Goal: Find contact information: Find contact information

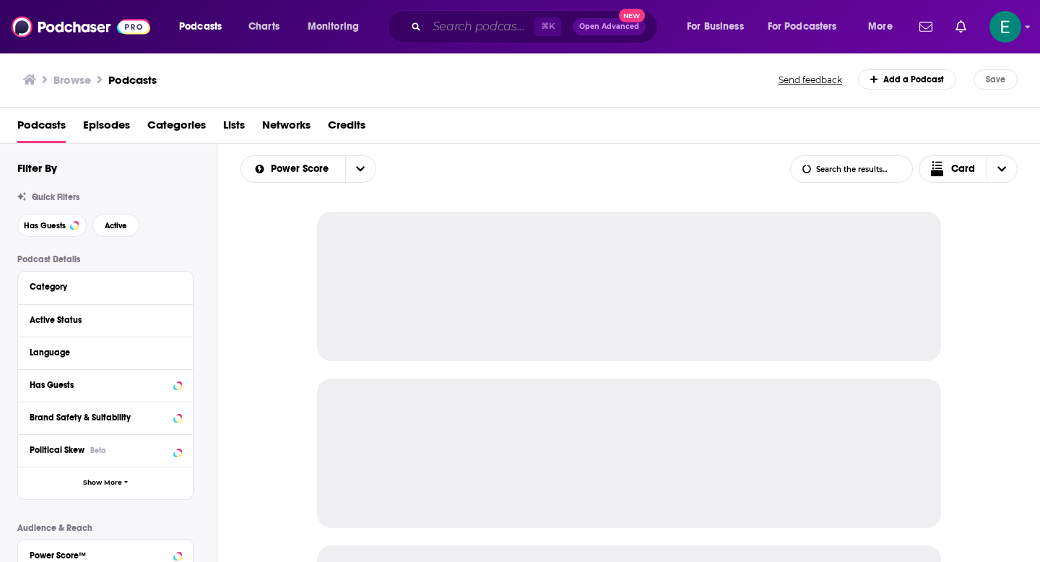
click at [461, 28] on input "Search podcasts, credits, & more..." at bounding box center [481, 26] width 108 height 23
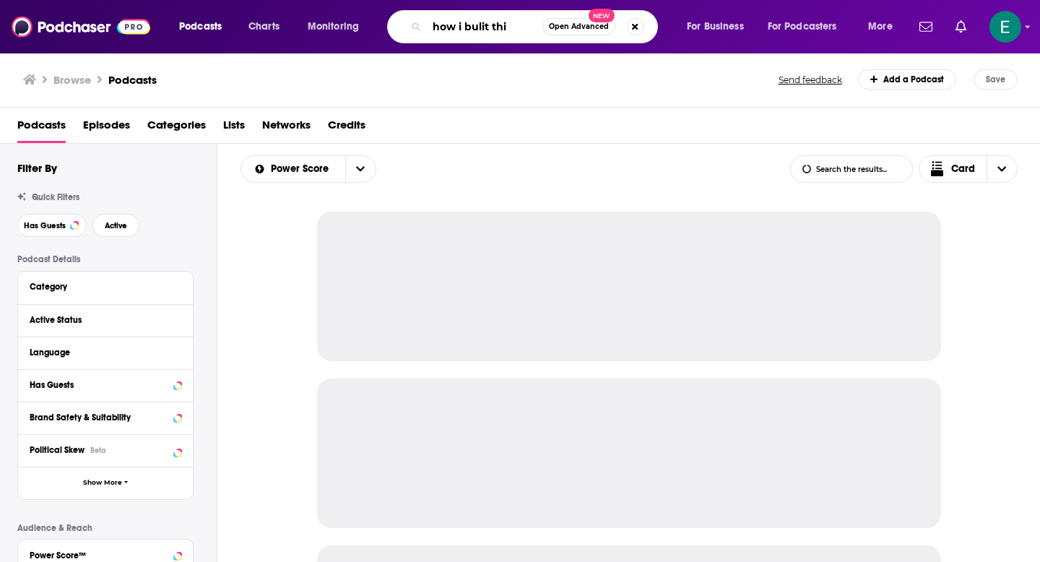
type input "how i bulit this"
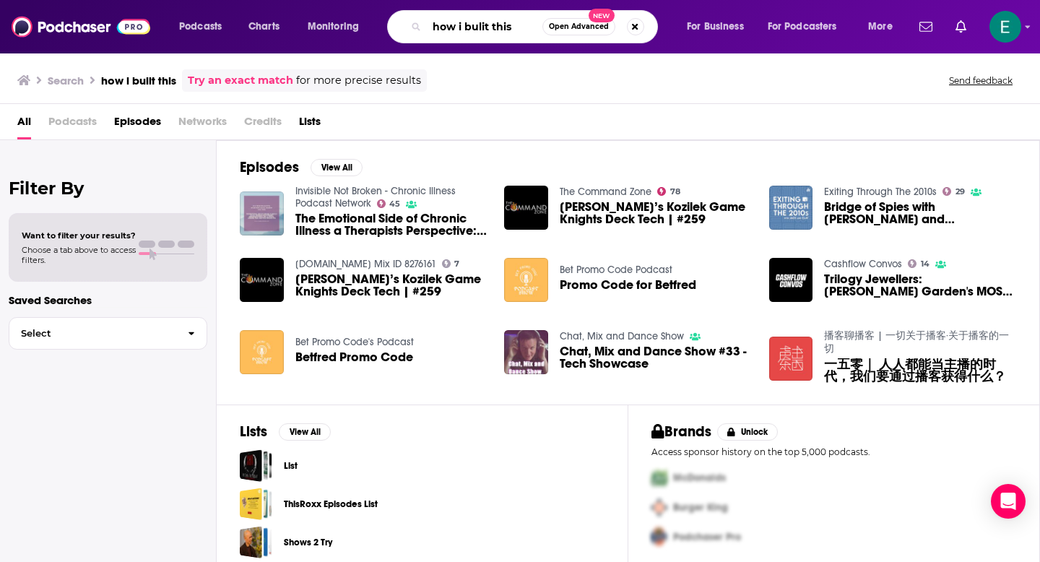
click at [518, 31] on input "how i bulit this" at bounding box center [485, 26] width 116 height 23
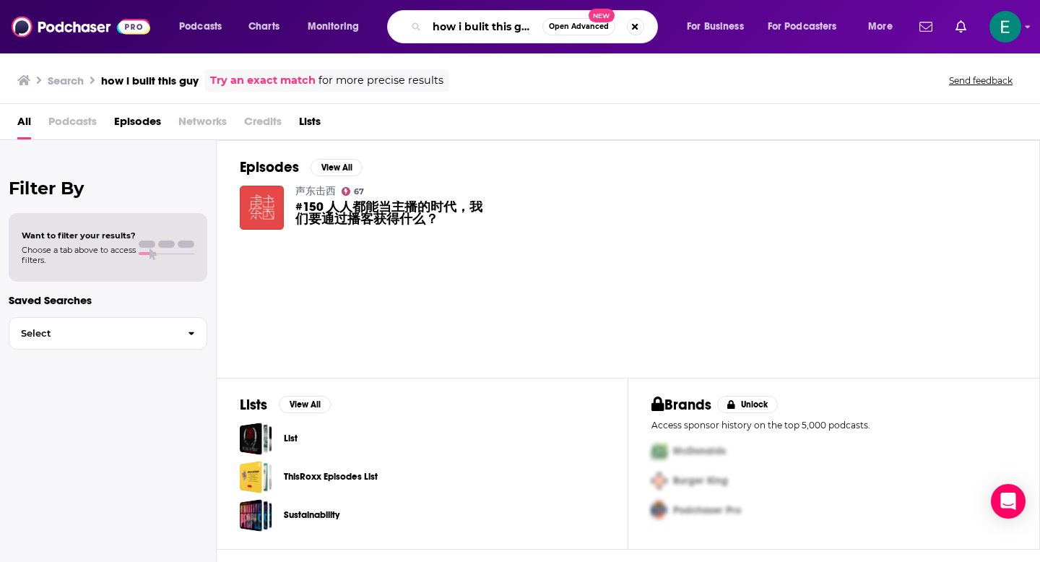
drag, startPoint x: 536, startPoint y: 25, endPoint x: 402, endPoint y: 25, distance: 134.3
click at [402, 25] on div "how i bulit this guy Open Advanced New" at bounding box center [522, 26] width 271 height 33
type input "[PERSON_NAME]"
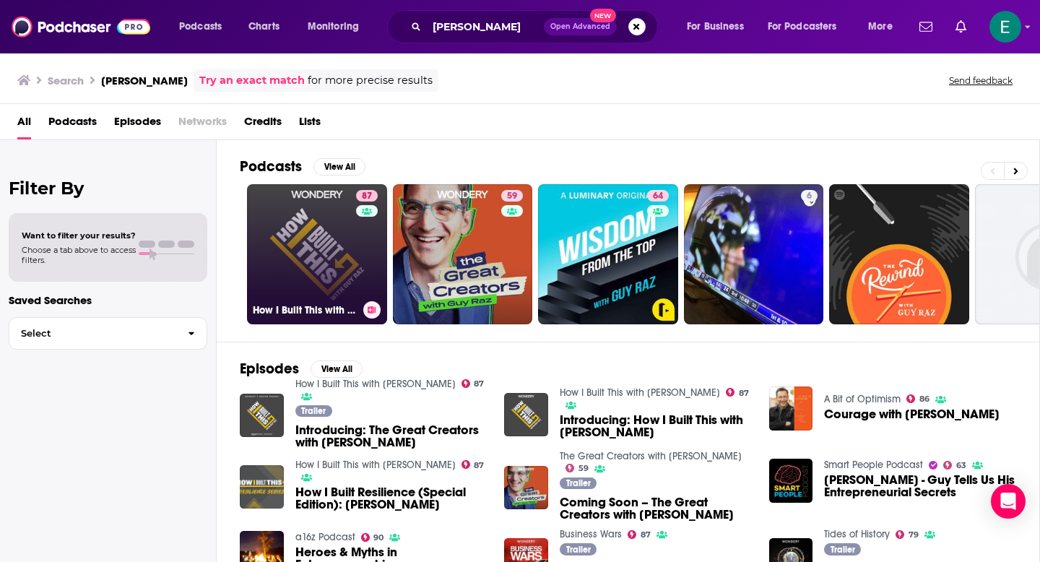
click at [284, 295] on link "87 How I Built This with Guy Raz" at bounding box center [317, 254] width 140 height 140
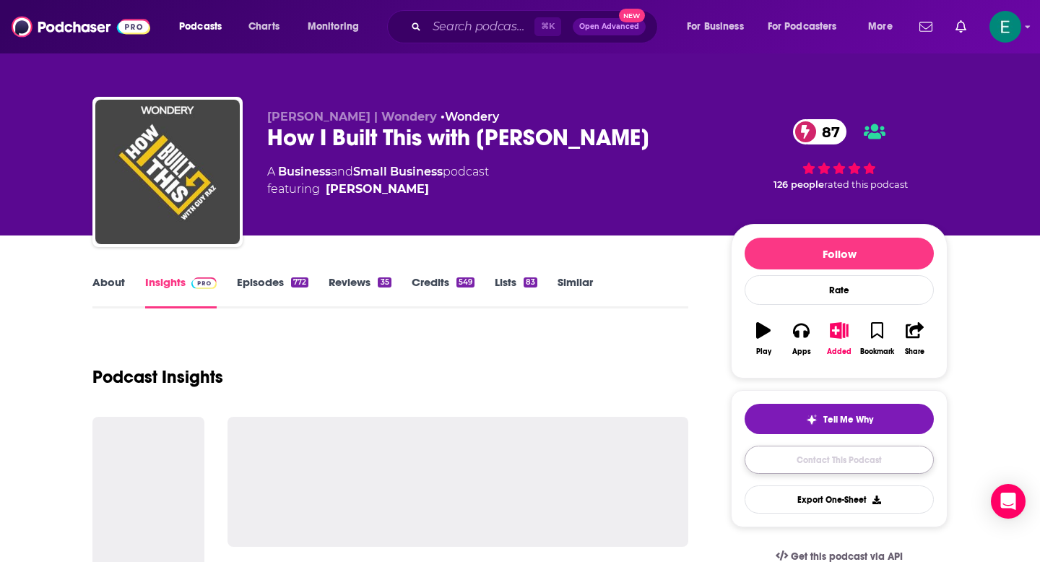
click at [799, 468] on link "Contact This Podcast" at bounding box center [838, 460] width 189 height 28
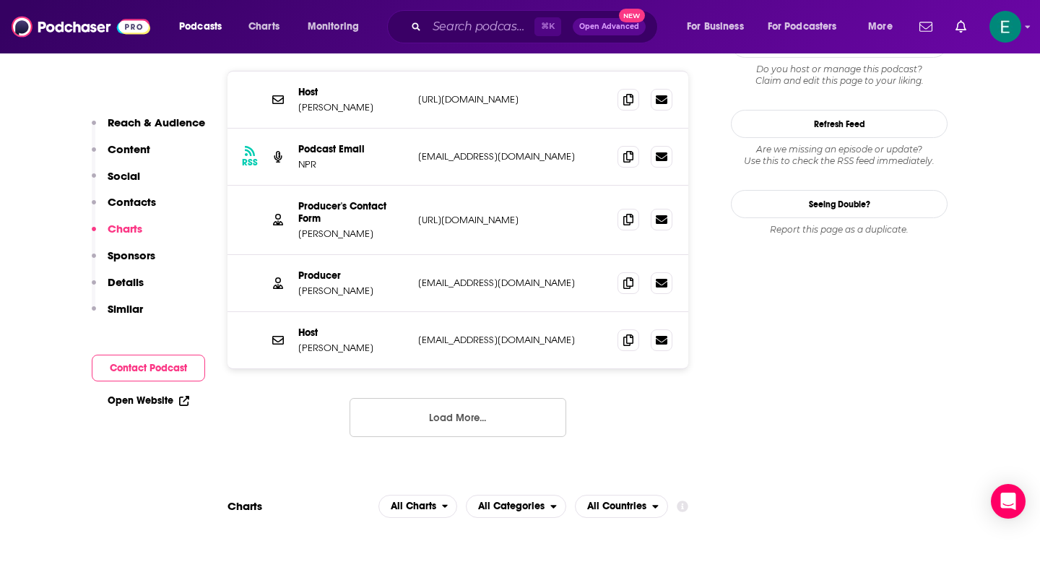
scroll to position [1345, 0]
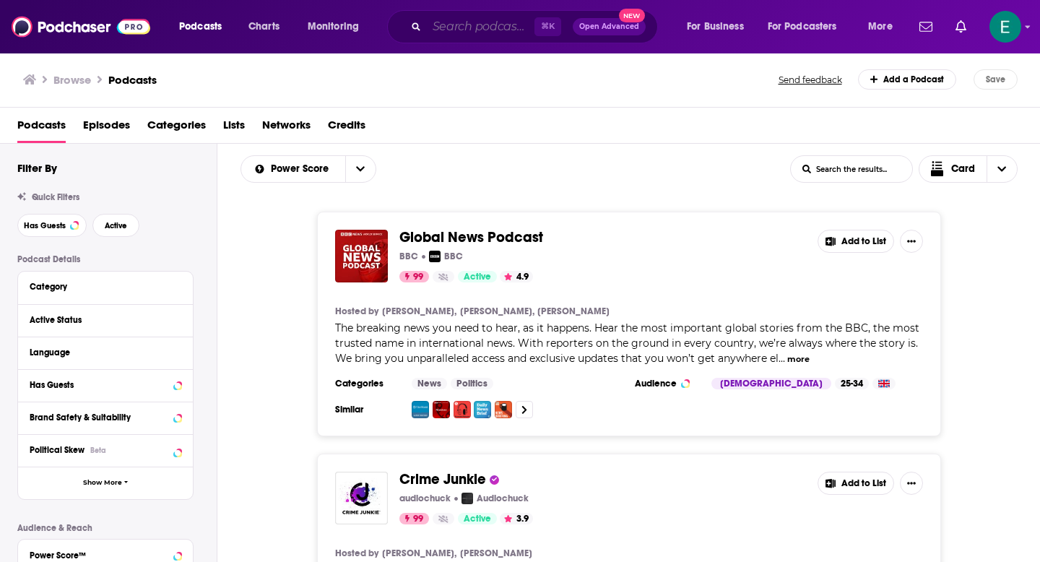
click at [475, 32] on input "Search podcasts, credits, & more..." at bounding box center [481, 26] width 108 height 23
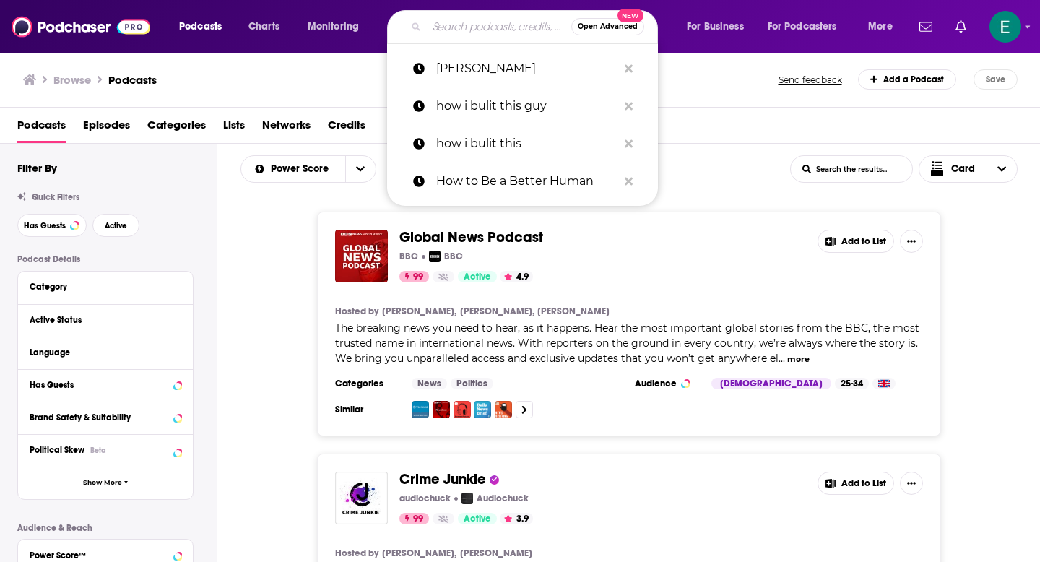
paste input "Masters of Scale"
type input "Masters of Scale"
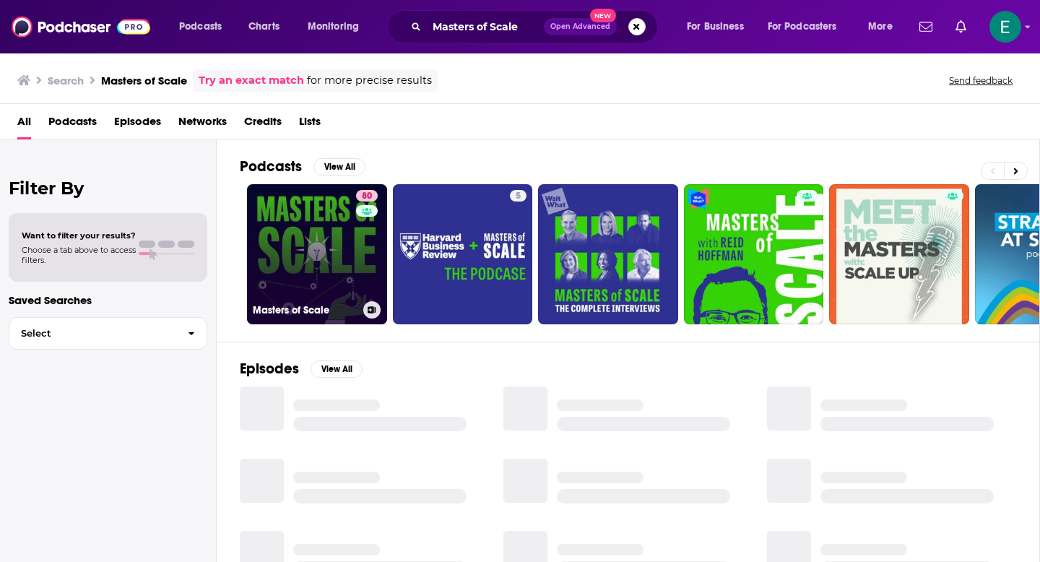
click at [323, 248] on link "80 Masters of Scale" at bounding box center [317, 254] width 140 height 140
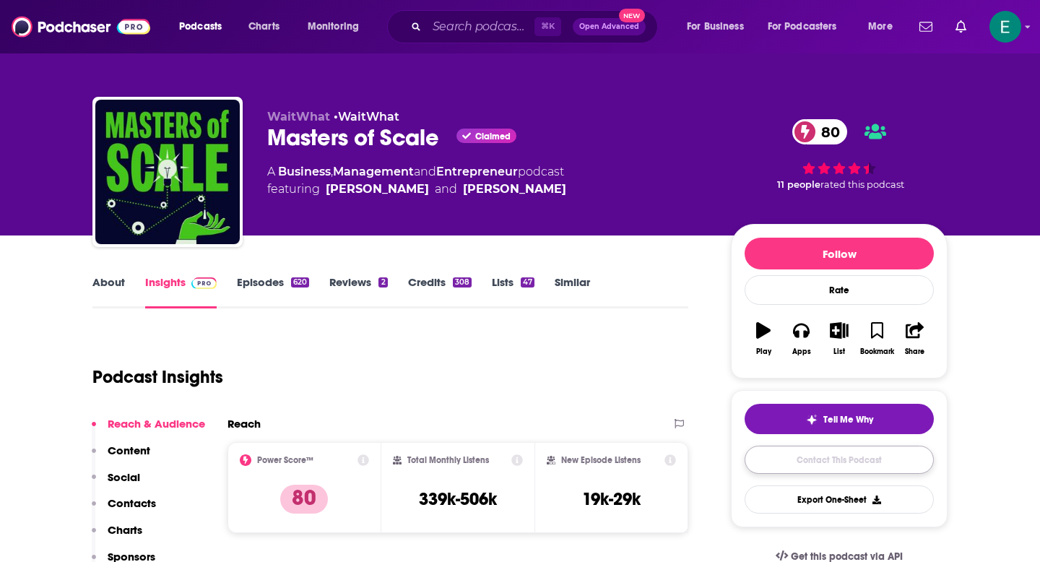
click at [799, 455] on link "Contact This Podcast" at bounding box center [838, 460] width 189 height 28
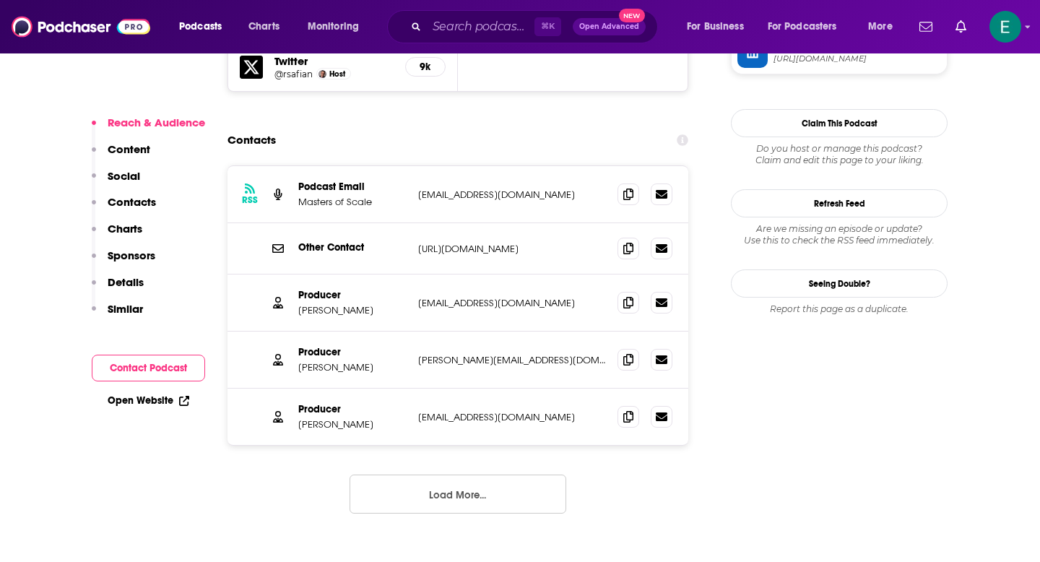
scroll to position [1442, 0]
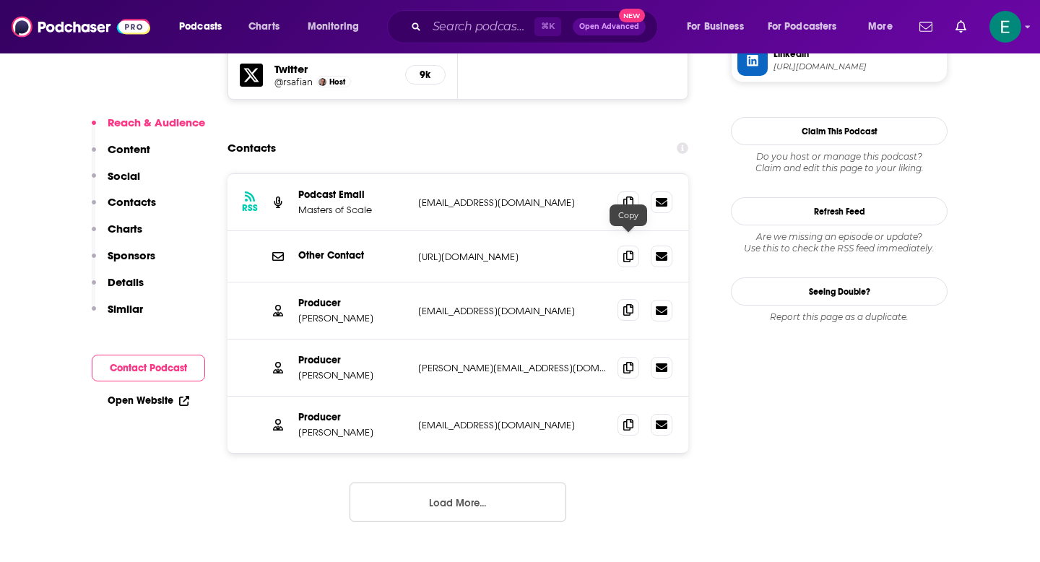
click at [630, 304] on icon at bounding box center [628, 310] width 10 height 12
click at [631, 361] on icon at bounding box center [628, 367] width 10 height 12
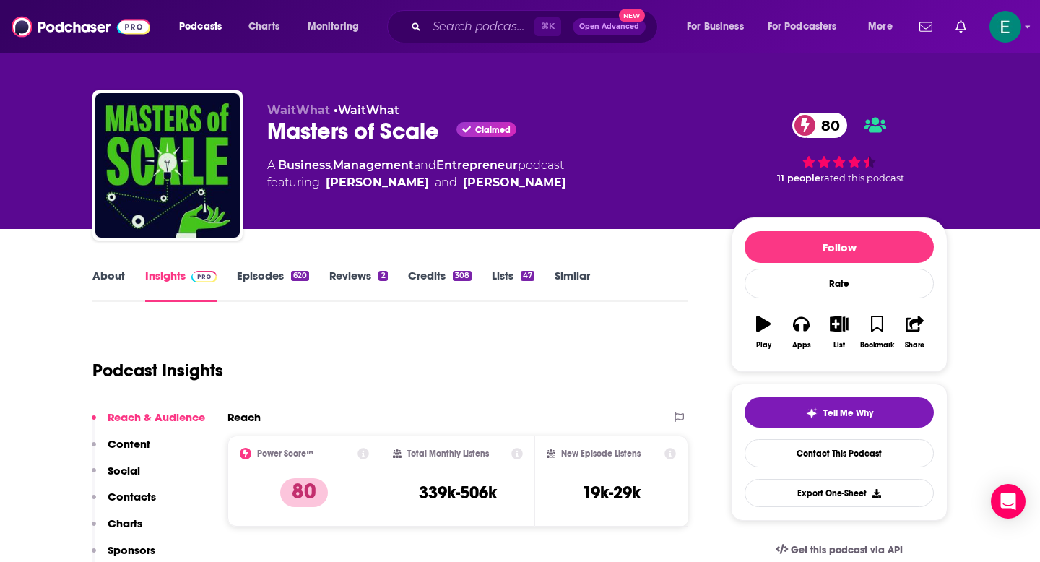
scroll to position [6, 0]
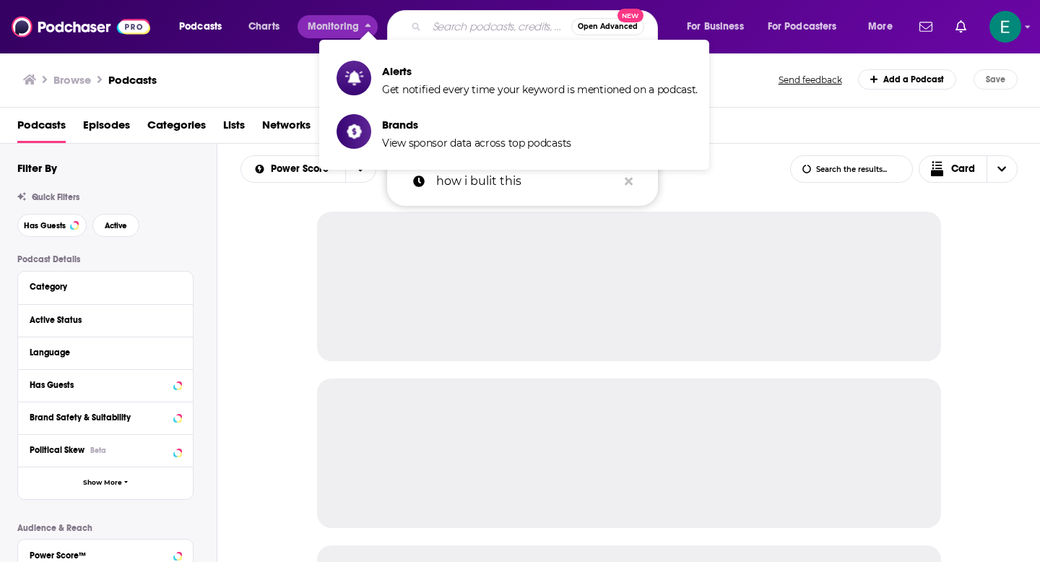
click at [451, 25] on input "Search podcasts, credits, & more..." at bounding box center [499, 26] width 144 height 23
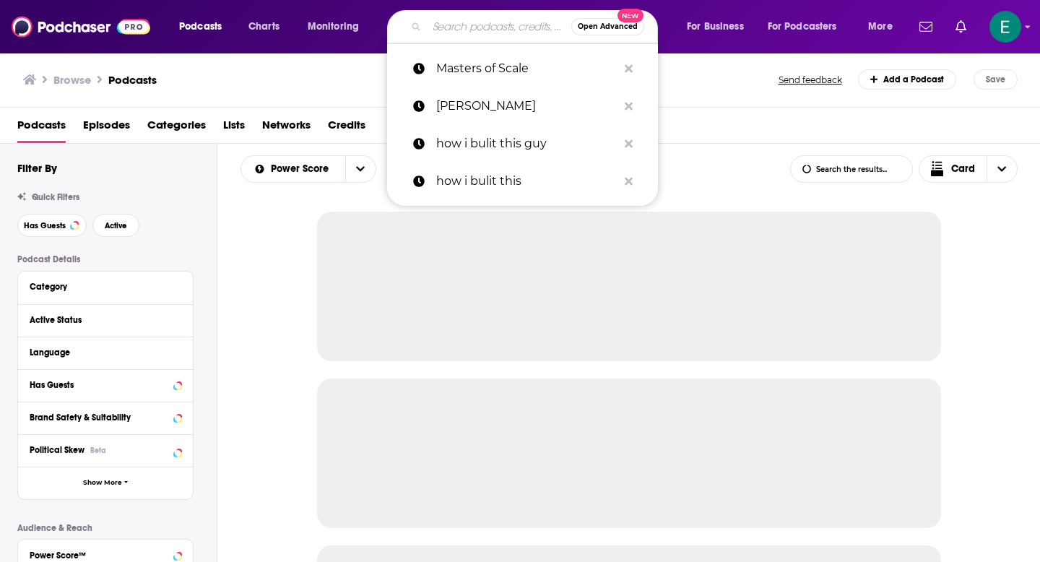
paste input "Worklife with Adam Grant"
type input "Worklife with Adam Grant"
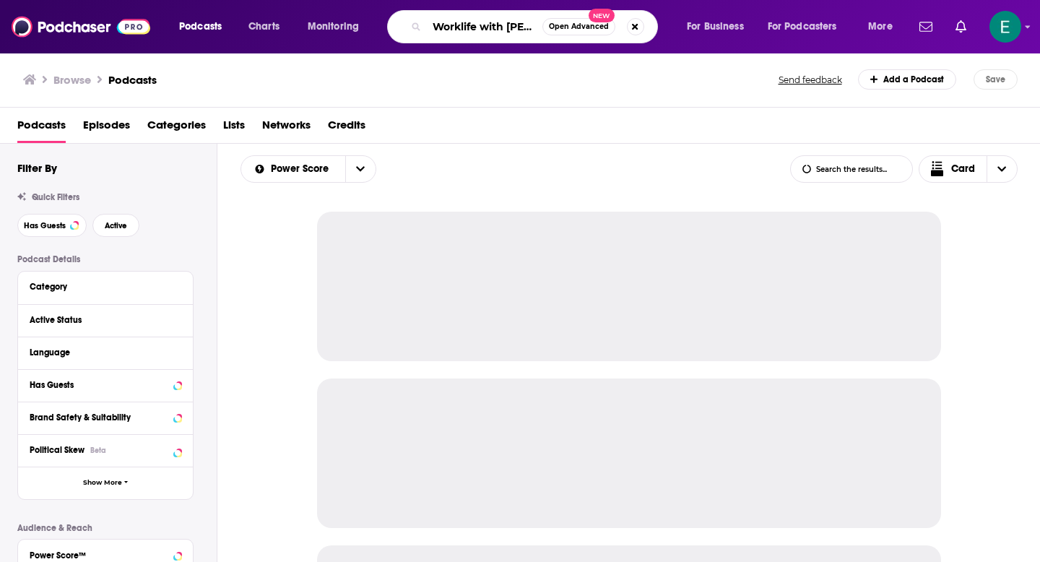
scroll to position [0, 36]
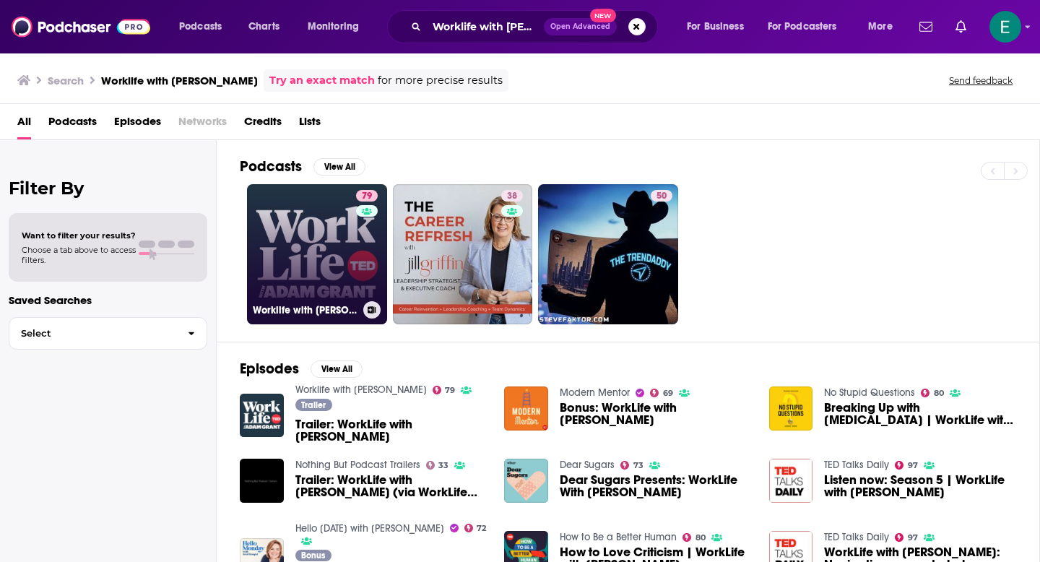
click at [329, 279] on link "79 Worklife with Adam Grant" at bounding box center [317, 254] width 140 height 140
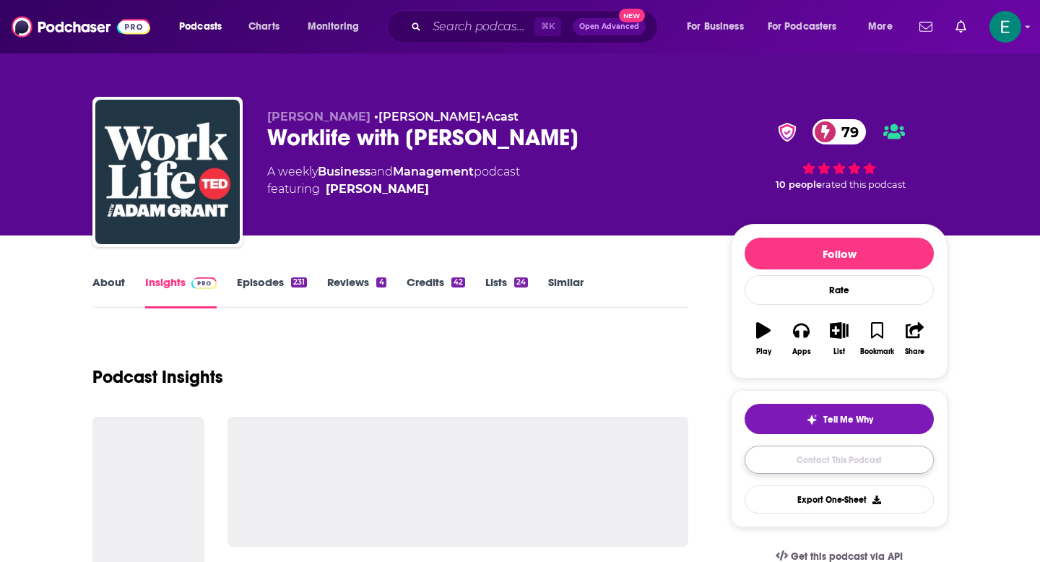
click at [825, 456] on link "Contact This Podcast" at bounding box center [838, 460] width 189 height 28
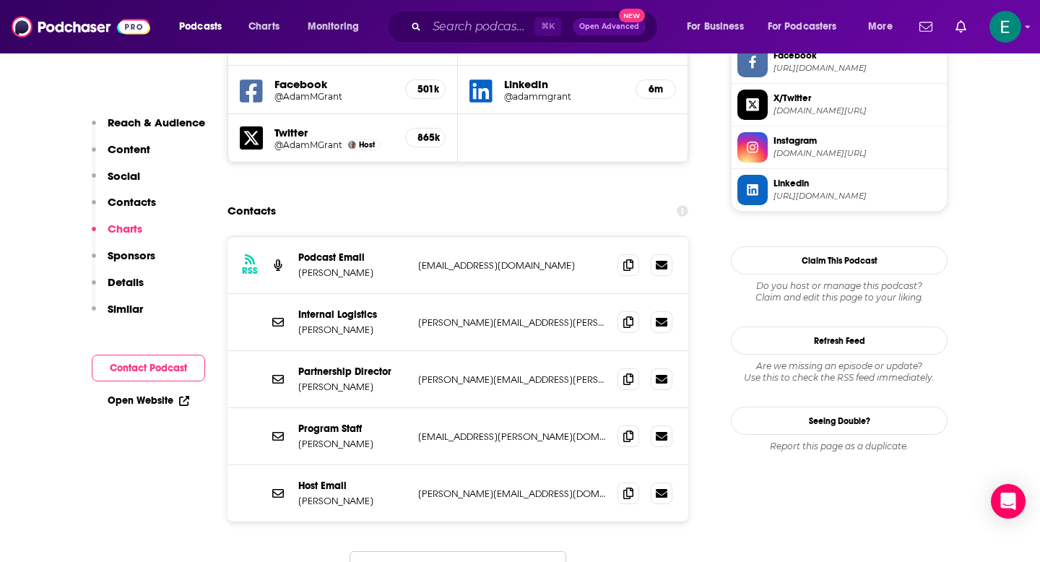
scroll to position [1402, 0]
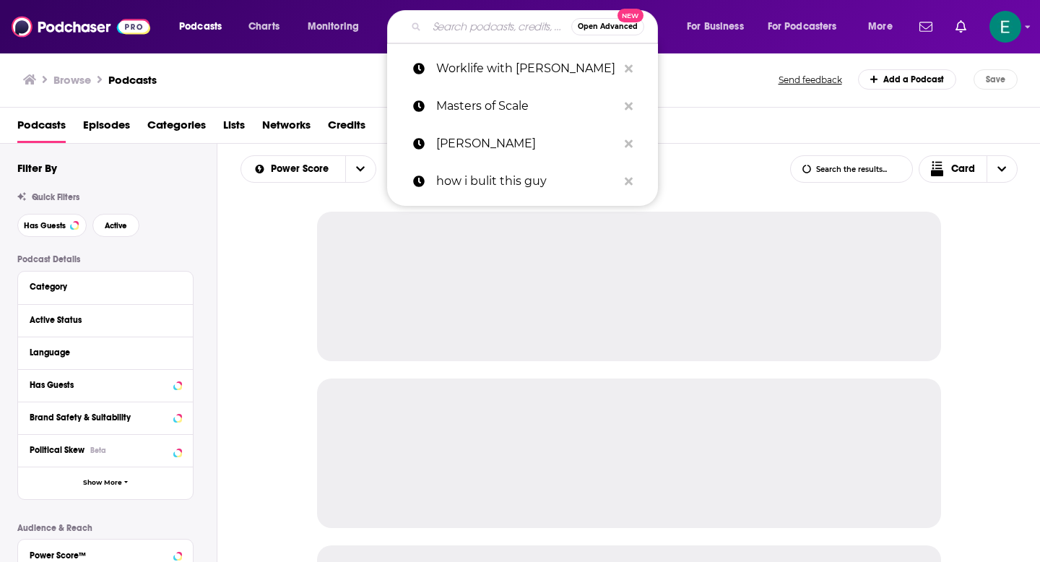
click at [451, 30] on input "Search podcasts, credits, & more..." at bounding box center [499, 26] width 144 height 23
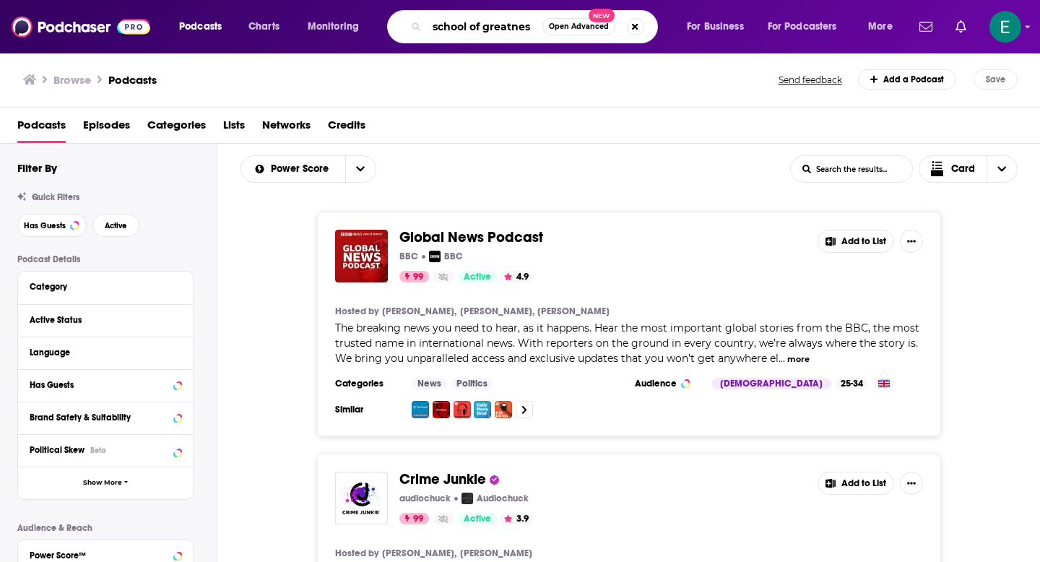
type input "school of greatness"
